Goal: Task Accomplishment & Management: Manage account settings

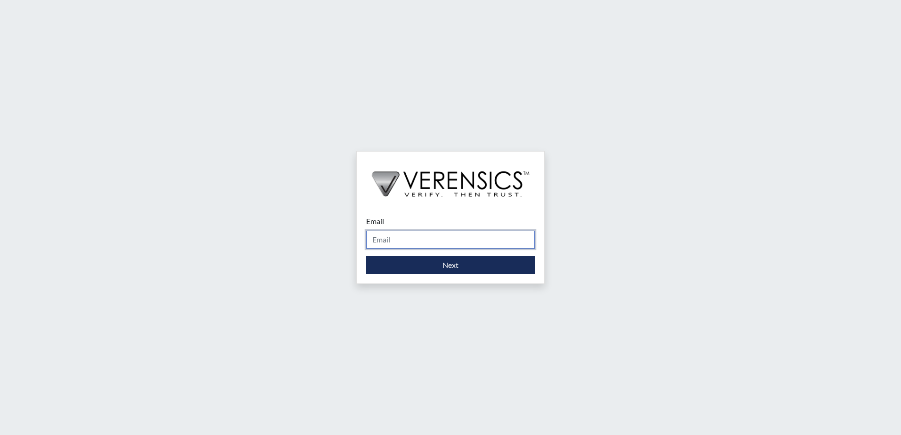
click at [415, 241] on input "Email" at bounding box center [450, 240] width 169 height 18
type input "[PERSON_NAME][EMAIL_ADDRESS][PERSON_NAME][DOMAIN_NAME]"
click at [419, 275] on div "Email [PERSON_NAME][EMAIL_ADDRESS][PERSON_NAME][DOMAIN_NAME] Please provide you…" at bounding box center [450, 244] width 187 height 77
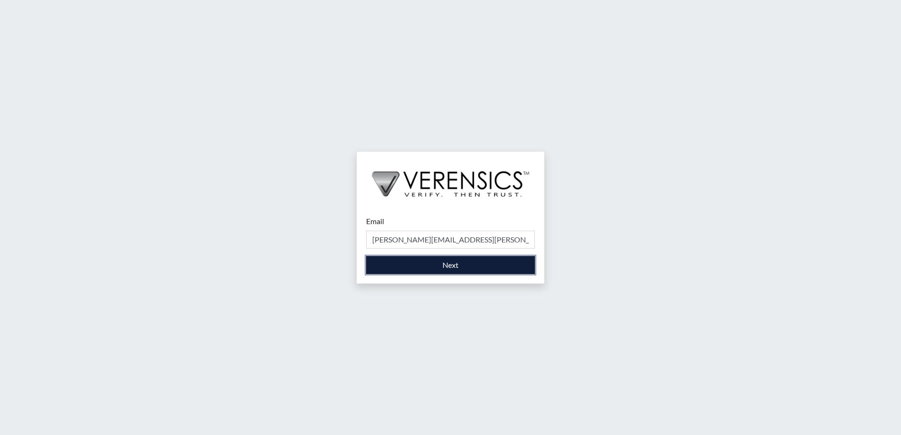
click at [420, 269] on button "Next" at bounding box center [450, 265] width 169 height 18
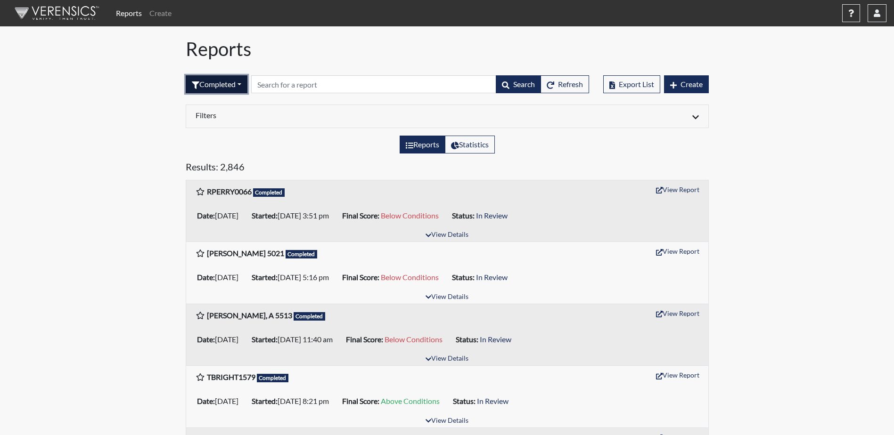
click at [237, 80] on button "Completed" at bounding box center [217, 84] width 62 height 18
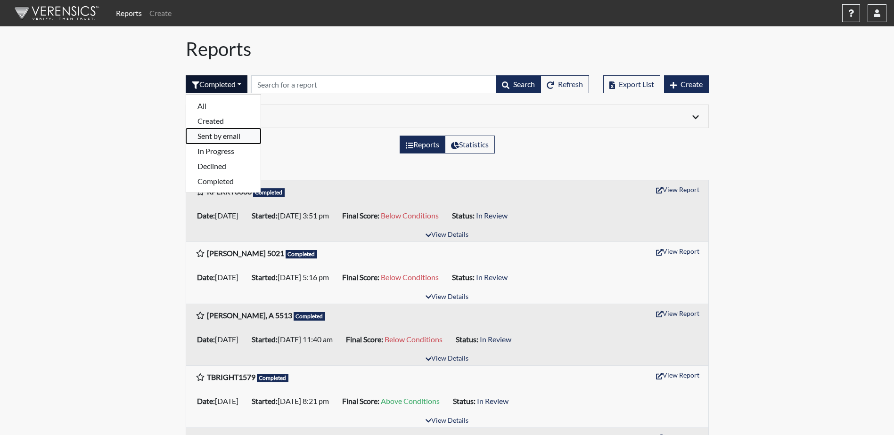
click at [223, 137] on button "Sent by email" at bounding box center [223, 136] width 74 height 15
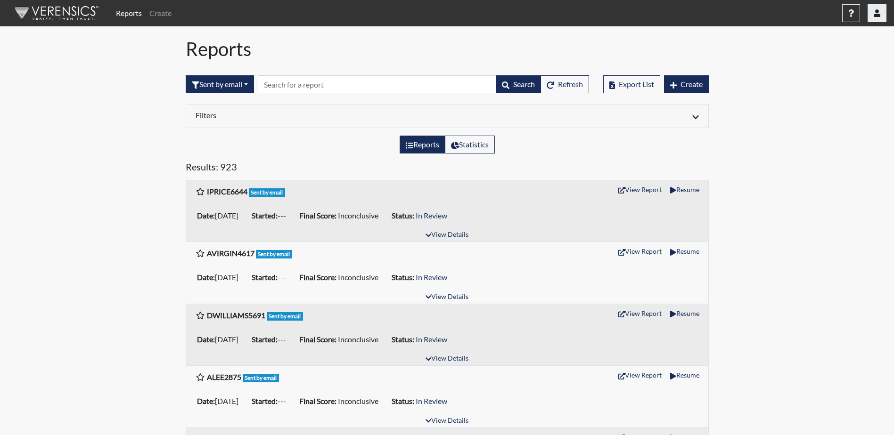
click at [878, 20] on button "button" at bounding box center [876, 13] width 19 height 18
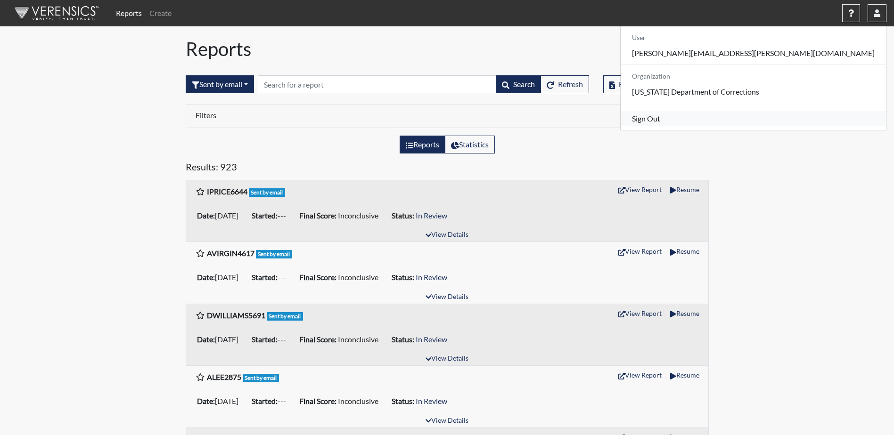
click at [809, 126] on link "Sign Out" at bounding box center [752, 118] width 265 height 15
